Goal: Find specific page/section: Find specific page/section

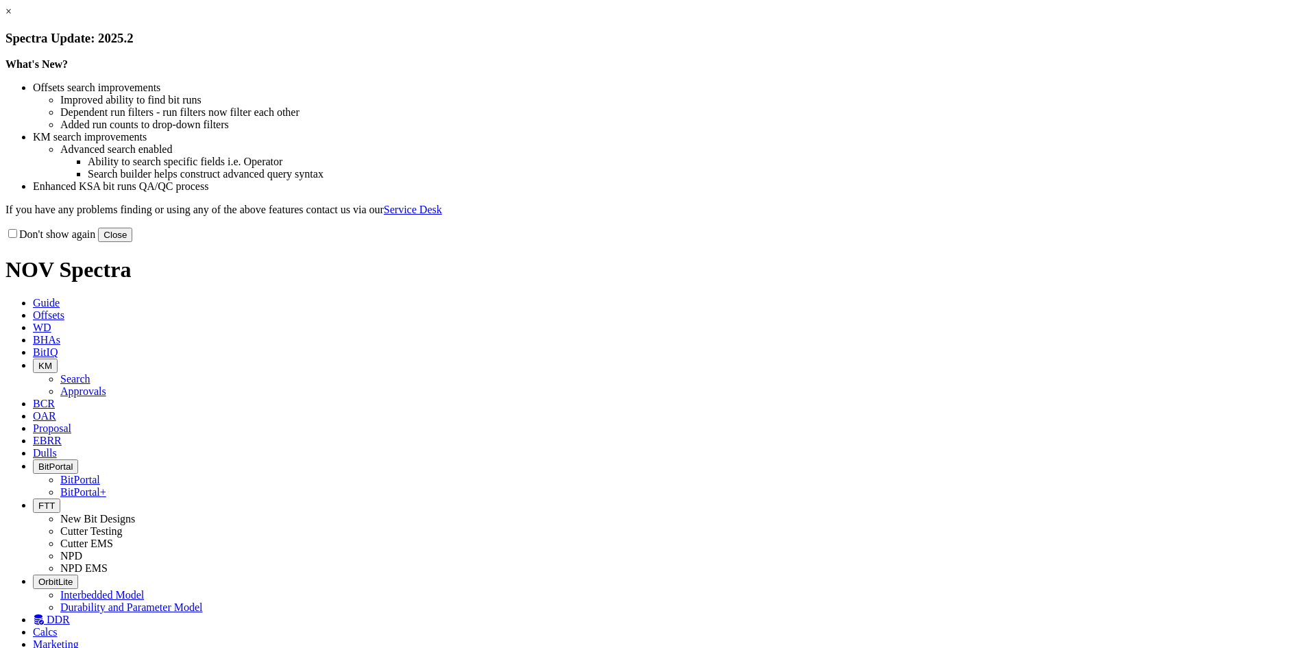
click at [132, 242] on button "Close" at bounding box center [115, 235] width 34 height 14
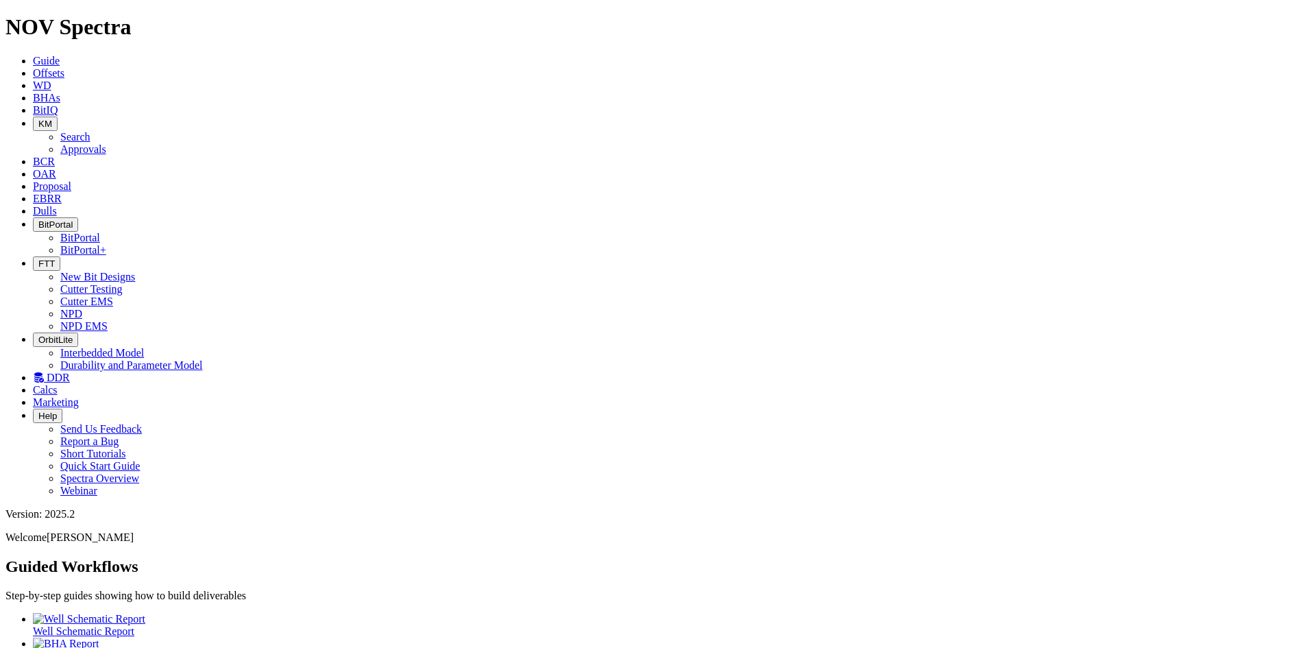
click at [55, 258] on span "FTT" at bounding box center [46, 263] width 16 height 10
click at [108, 320] on link "NPD EMS" at bounding box center [83, 326] width 47 height 12
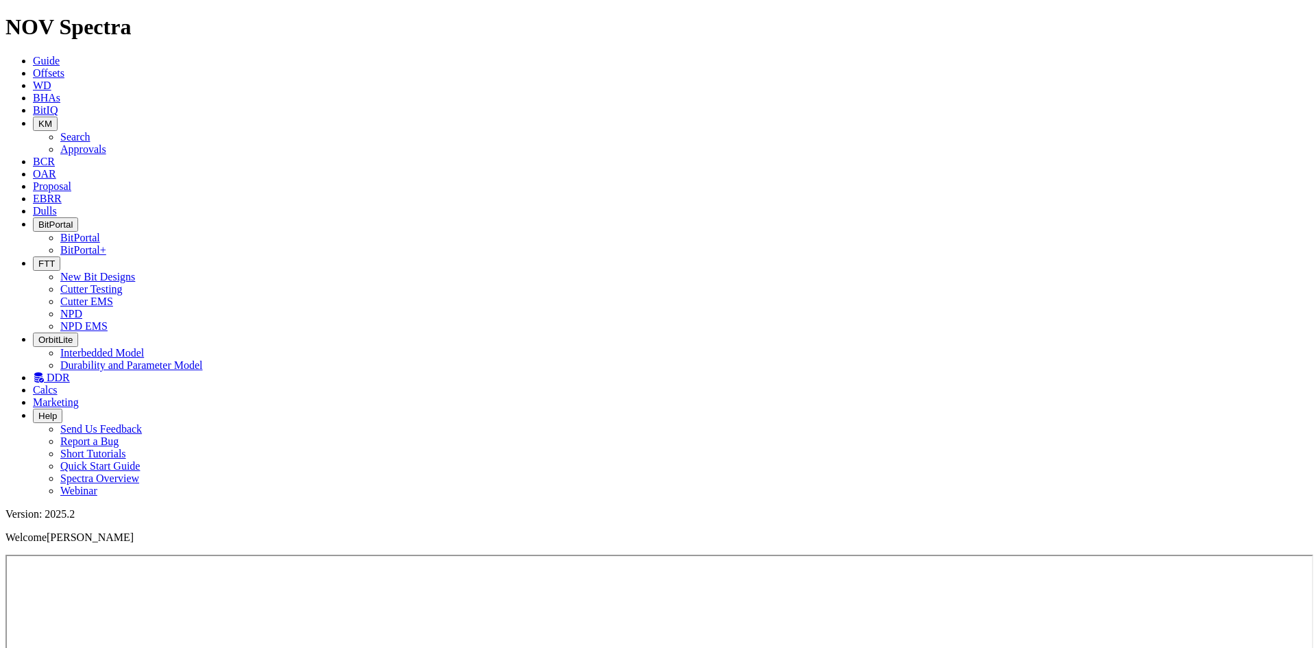
click at [60, 256] on button "FTT" at bounding box center [46, 263] width 27 height 14
click at [82, 308] on link "NPD" at bounding box center [71, 314] width 22 height 12
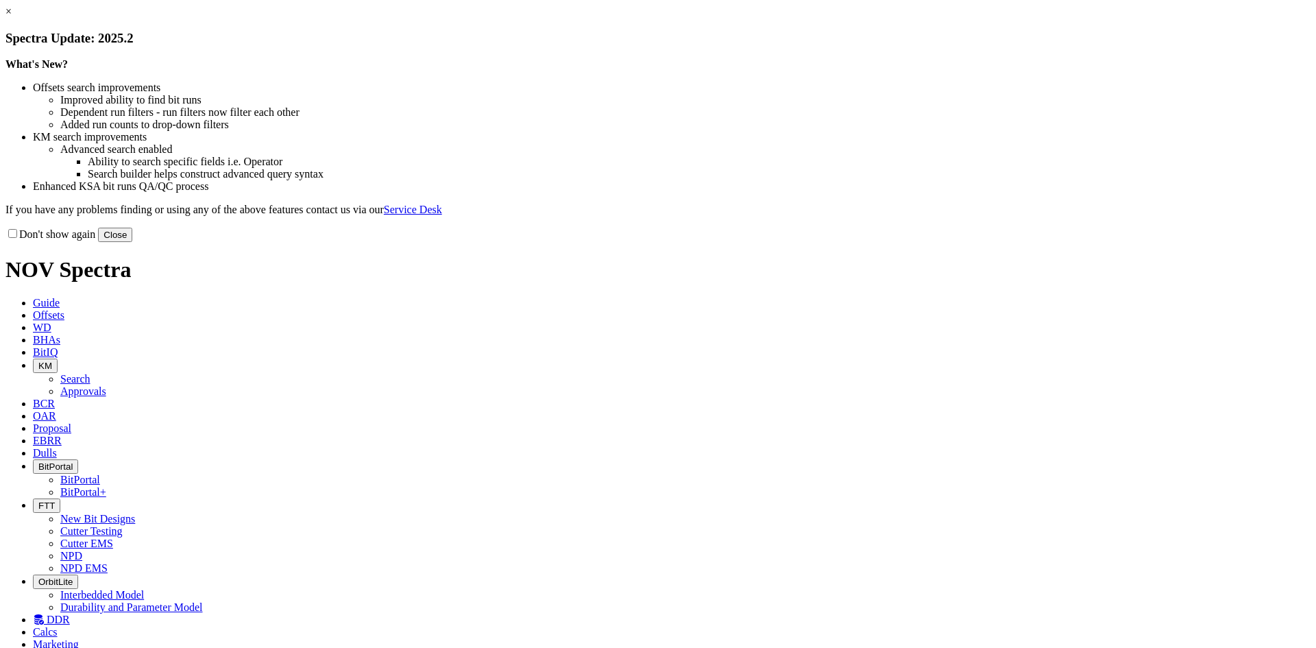
click at [132, 242] on button "Close" at bounding box center [115, 235] width 34 height 14
